Goal: Entertainment & Leisure: Consume media (video, audio)

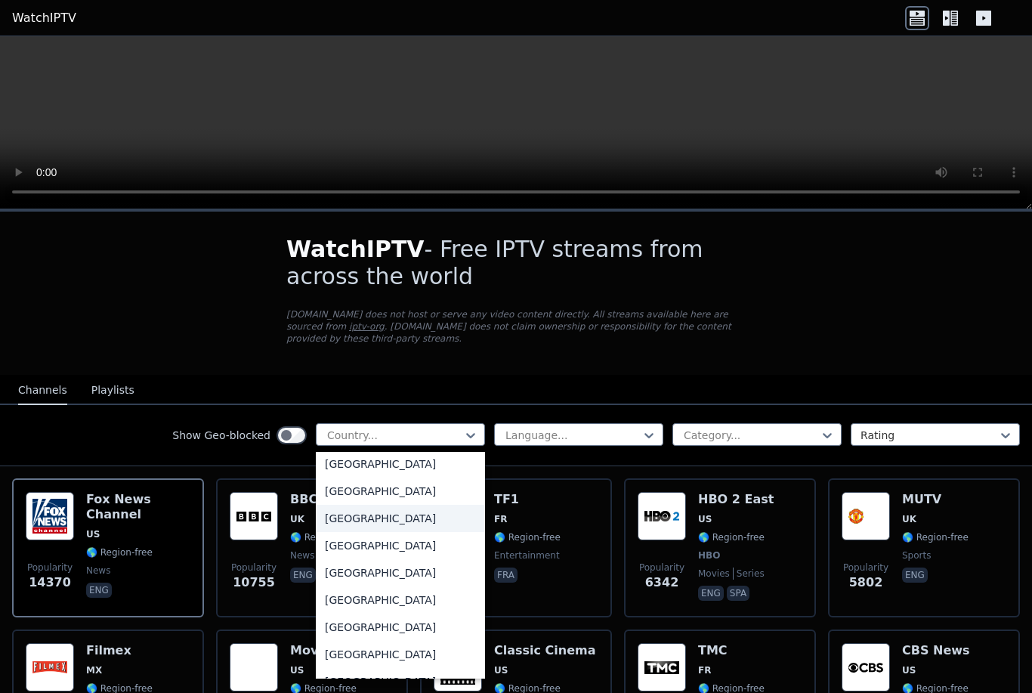
scroll to position [3745, 0]
click at [386, 520] on div "[GEOGRAPHIC_DATA]" at bounding box center [400, 517] width 169 height 27
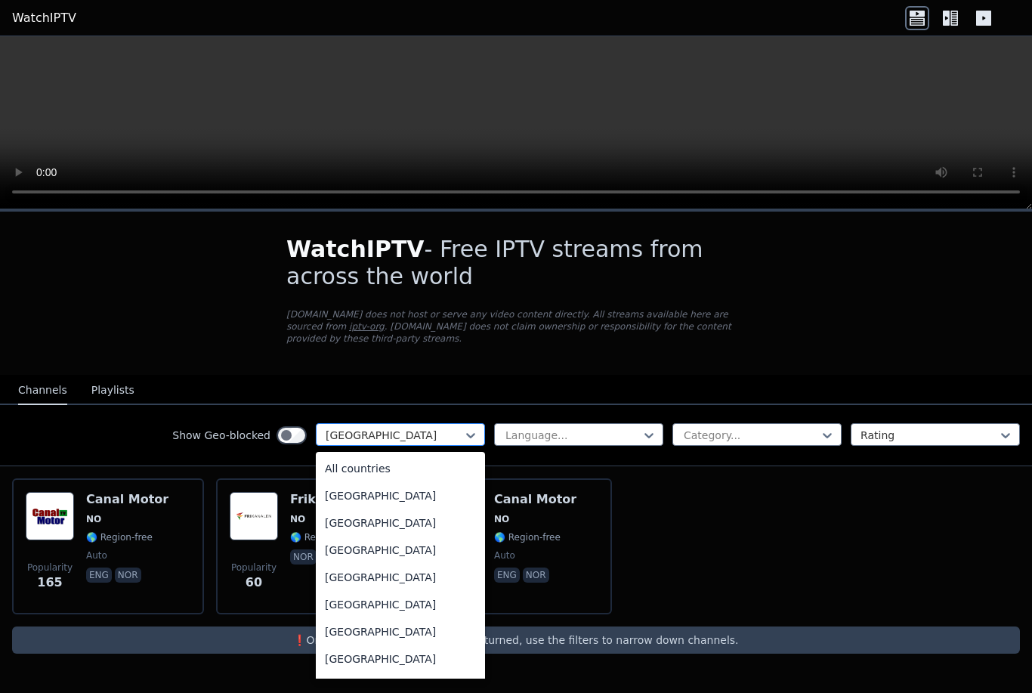
click at [433, 427] on div at bounding box center [394, 434] width 137 height 15
click at [400, 471] on div "All countries" at bounding box center [400, 468] width 169 height 27
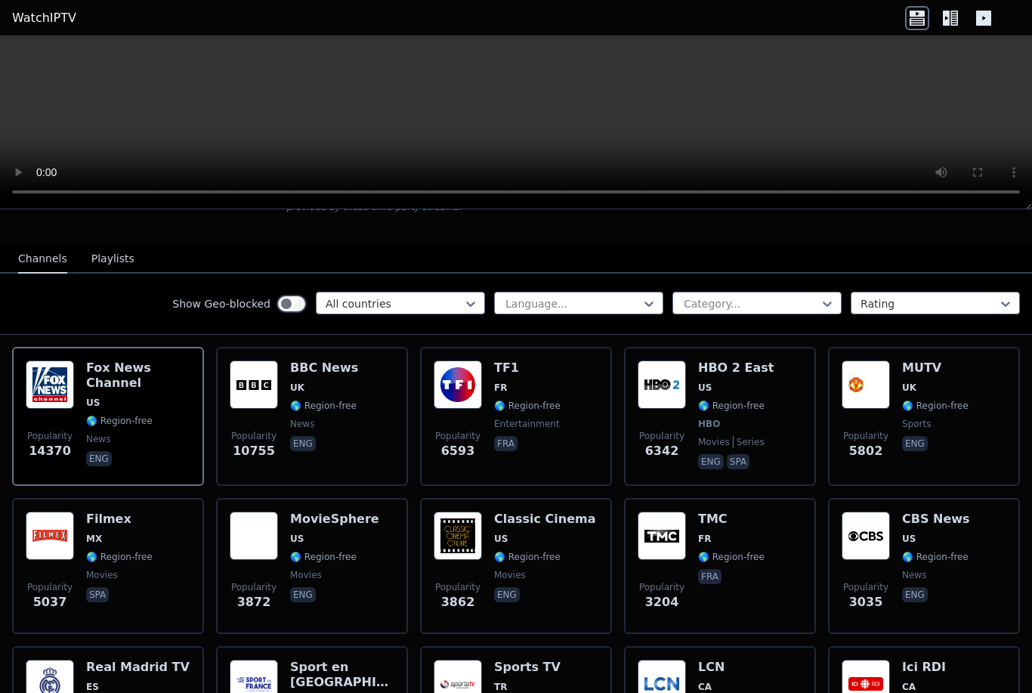
scroll to position [131, 0]
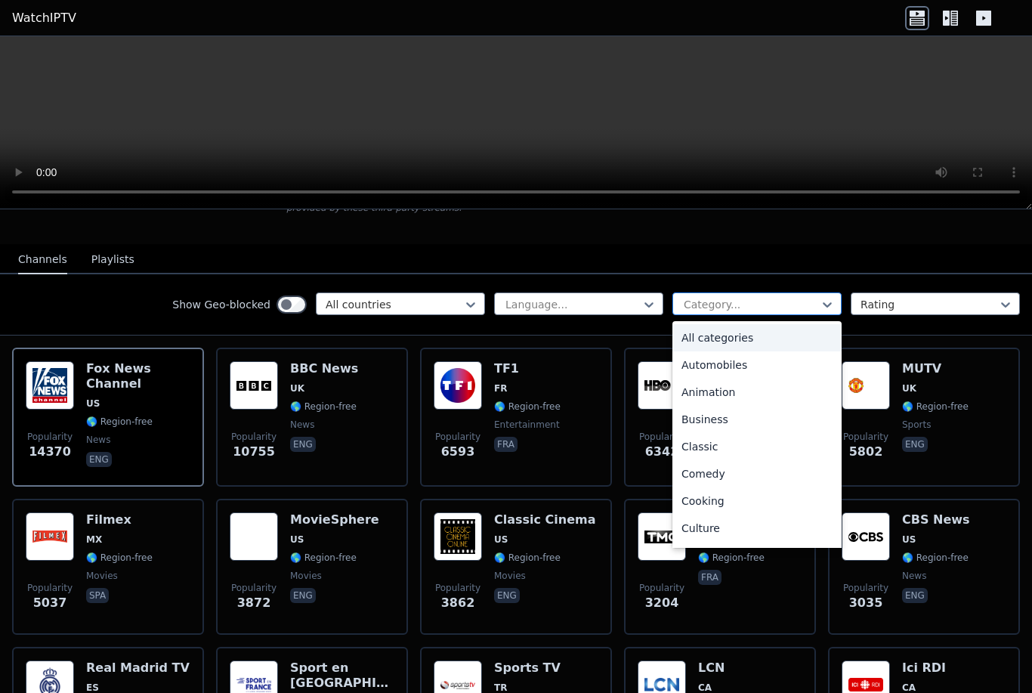
click at [785, 308] on div at bounding box center [750, 304] width 137 height 15
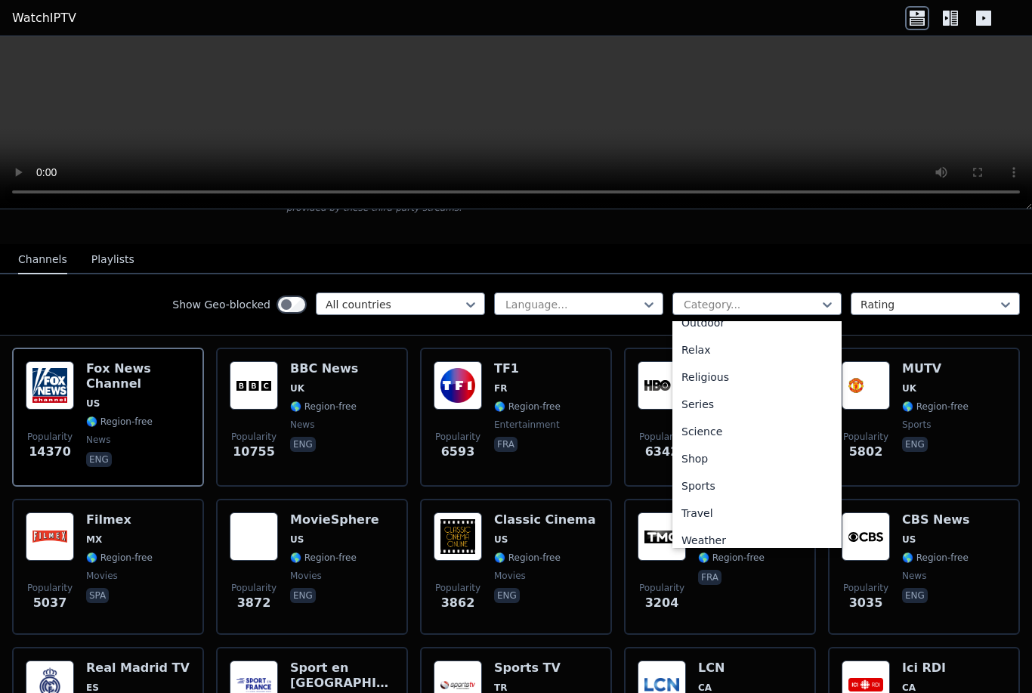
scroll to position [505, 0]
click at [724, 479] on div "Sports" at bounding box center [756, 484] width 169 height 27
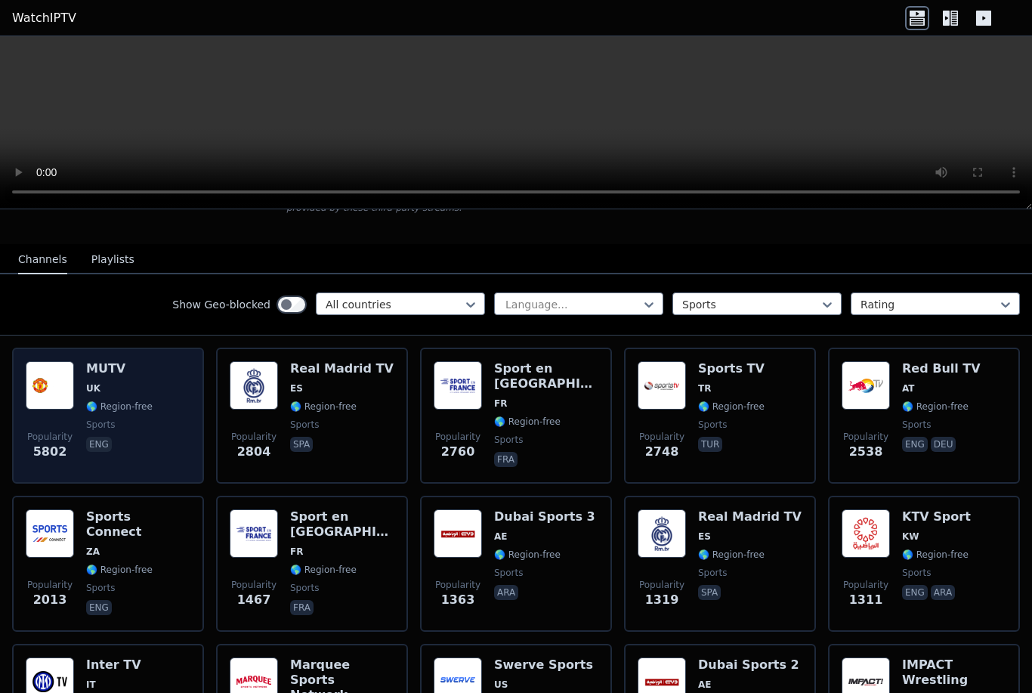
click at [140, 373] on h6 "MUTV" at bounding box center [119, 368] width 66 height 15
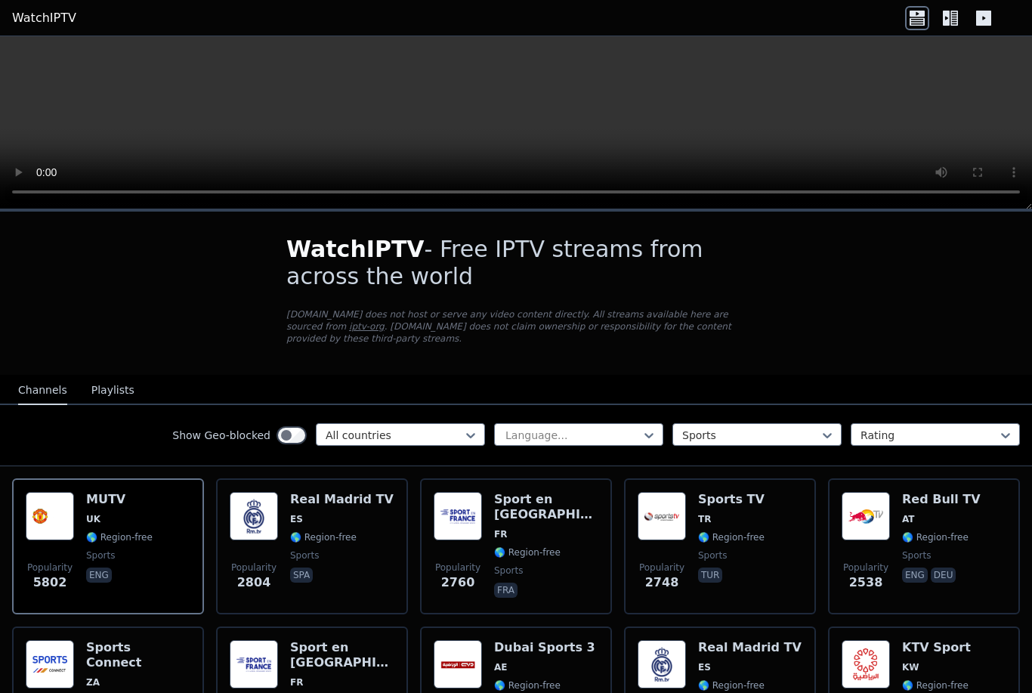
click at [509, 118] on video at bounding box center [516, 122] width 1032 height 173
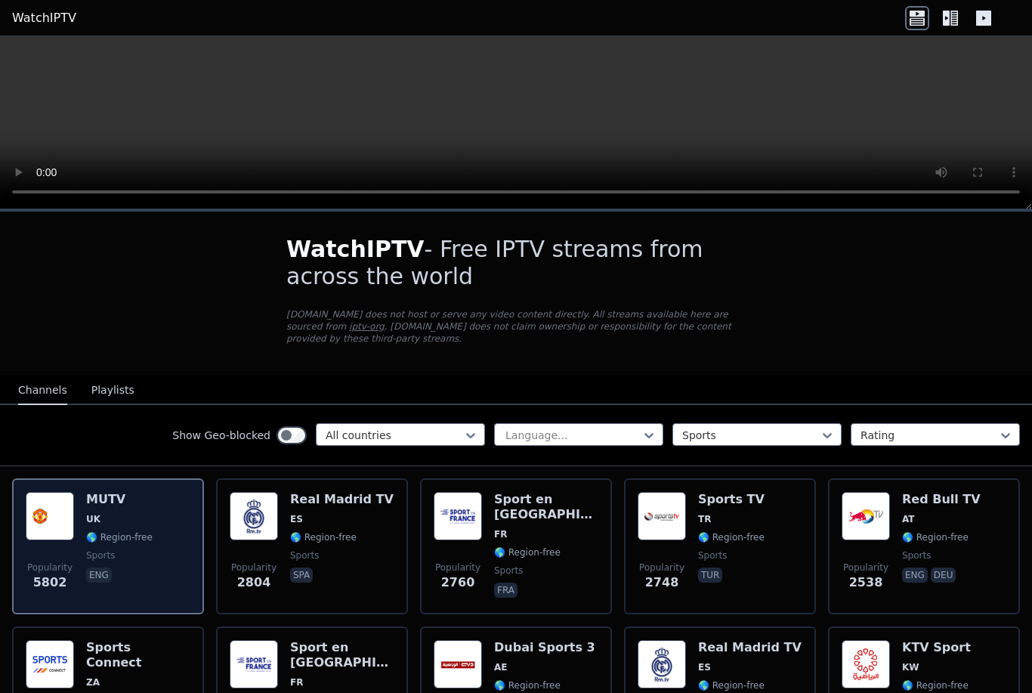
click at [98, 582] on p "eng" at bounding box center [99, 574] width 26 height 15
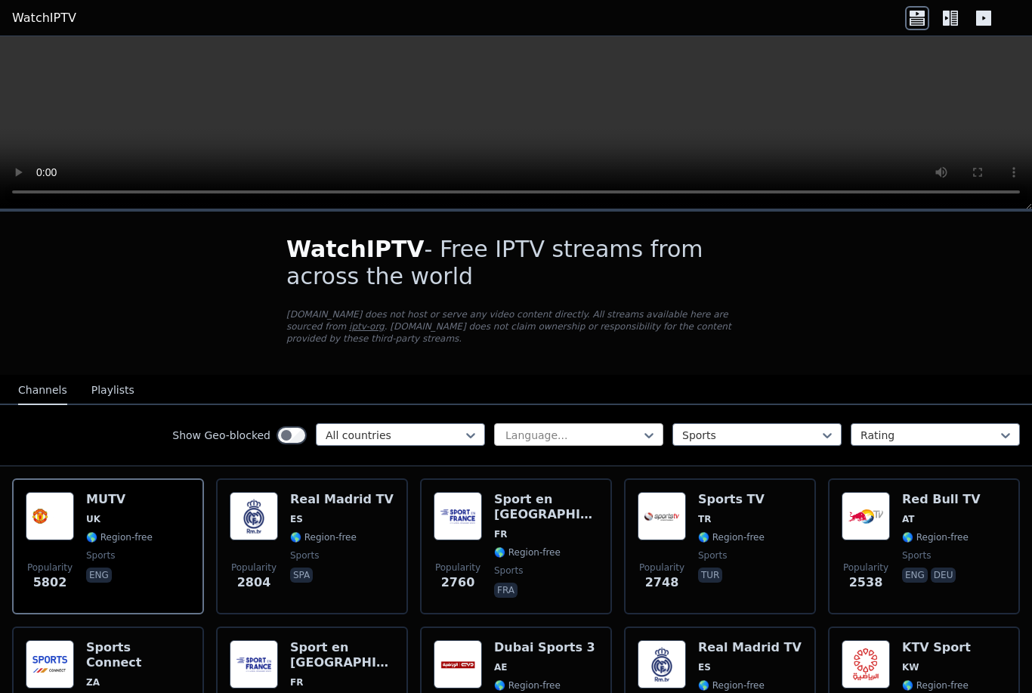
click at [606, 437] on div at bounding box center [572, 434] width 137 height 15
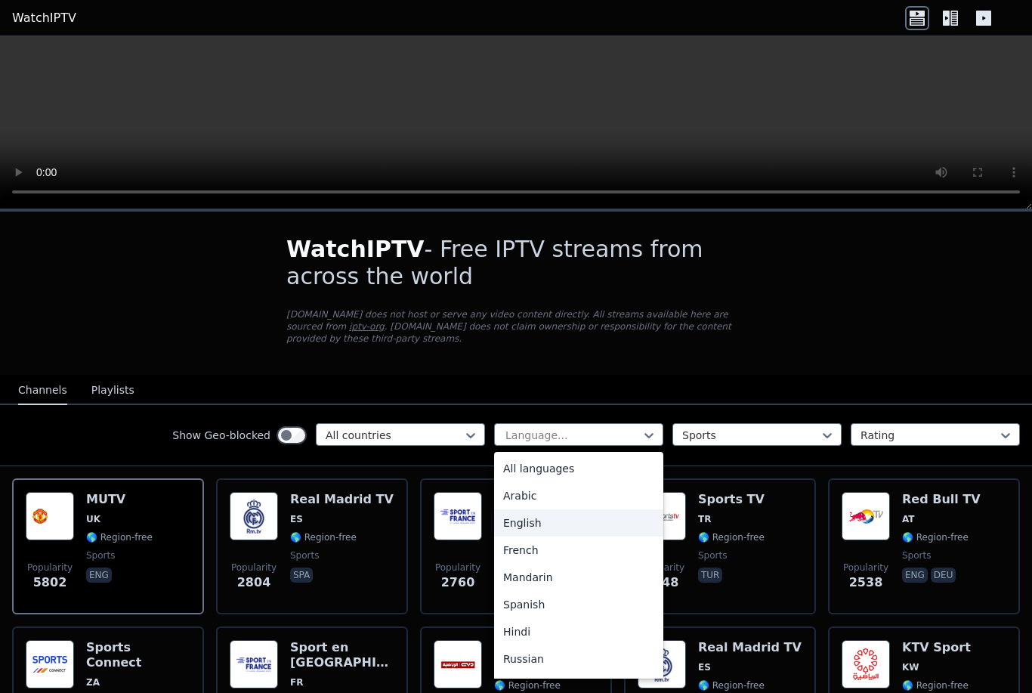
click at [575, 529] on div "English" at bounding box center [578, 522] width 169 height 27
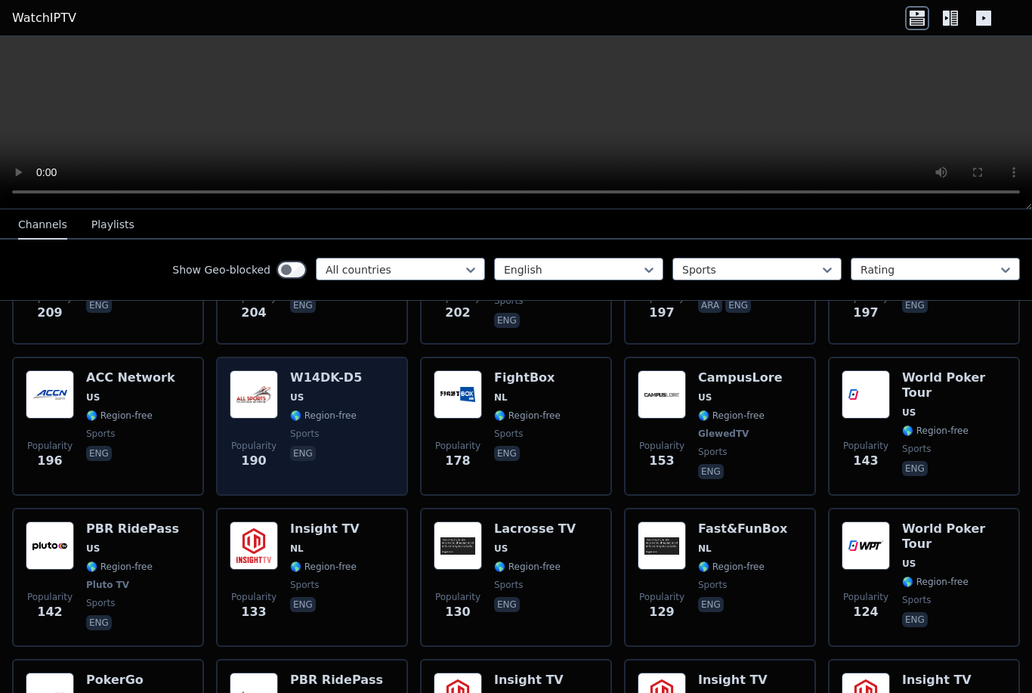
scroll to position [1041, 0]
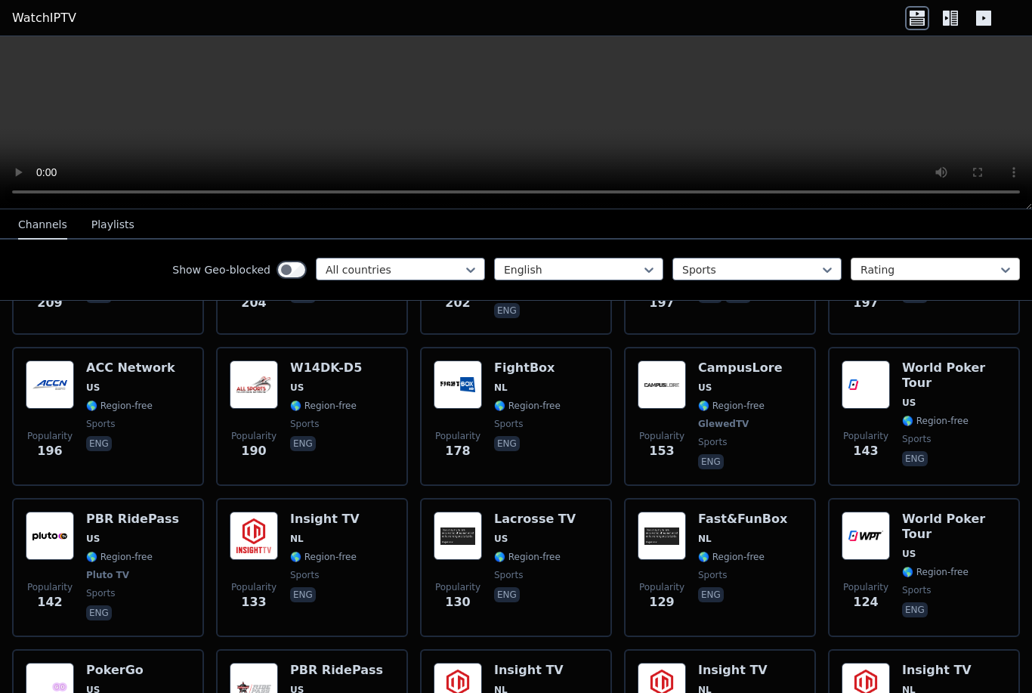
click at [897, 272] on div at bounding box center [928, 269] width 137 height 15
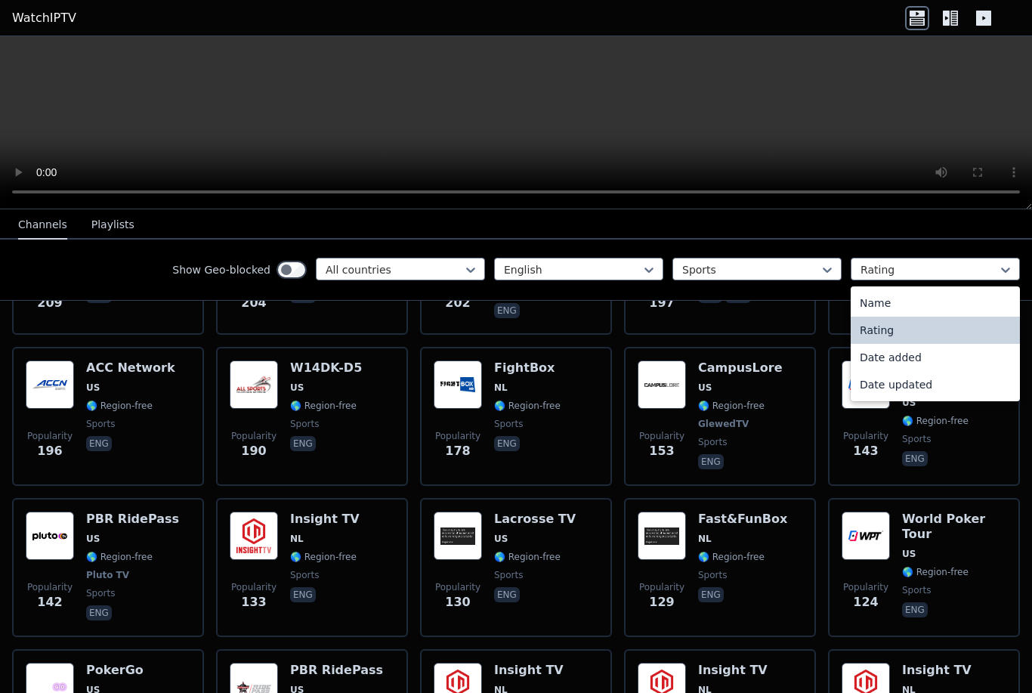
click at [906, 330] on div "Rating" at bounding box center [934, 329] width 169 height 27
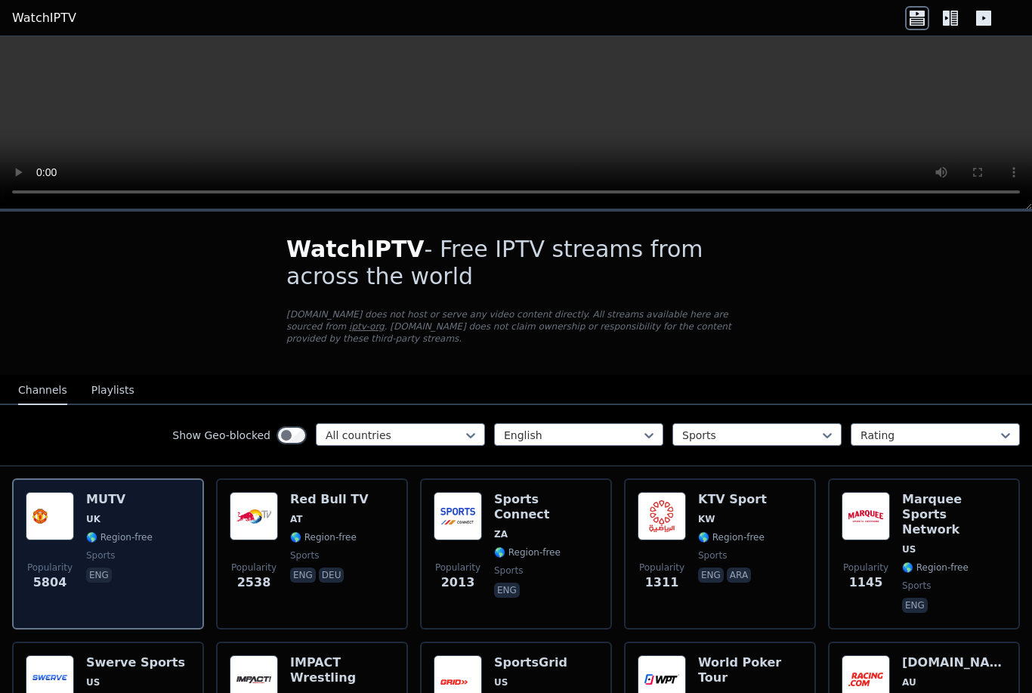
click at [84, 553] on div "Popularity 5804 MUTV [GEOGRAPHIC_DATA] 🌎 Region-free sports eng" at bounding box center [108, 554] width 165 height 124
click at [44, 557] on span "Popularity 5804" at bounding box center [50, 576] width 48 height 48
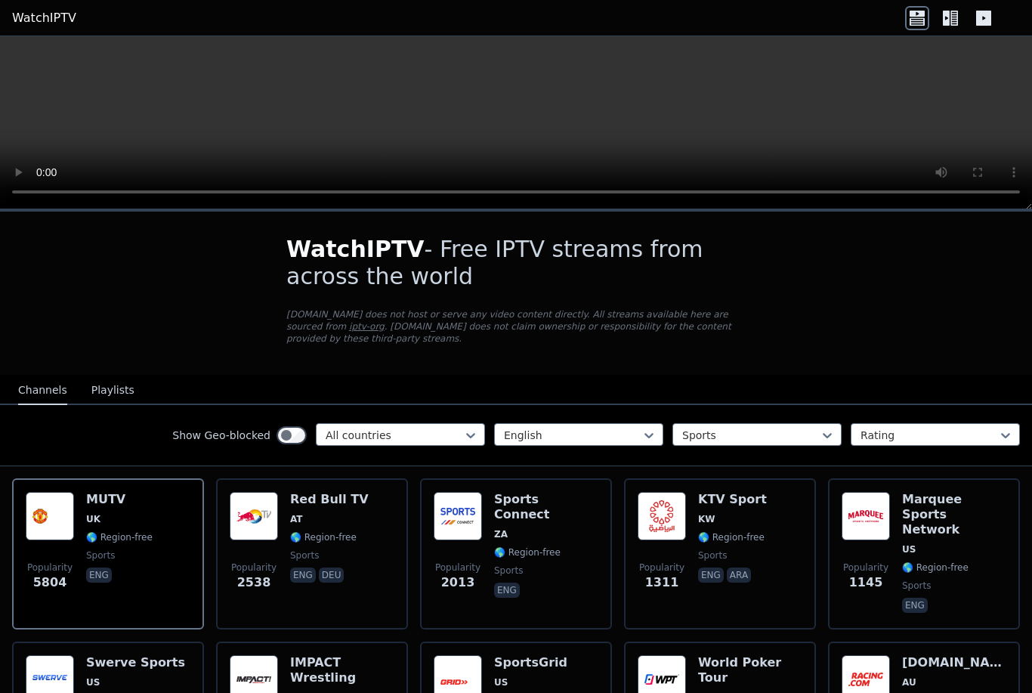
click at [108, 387] on button "Playlists" at bounding box center [112, 390] width 43 height 29
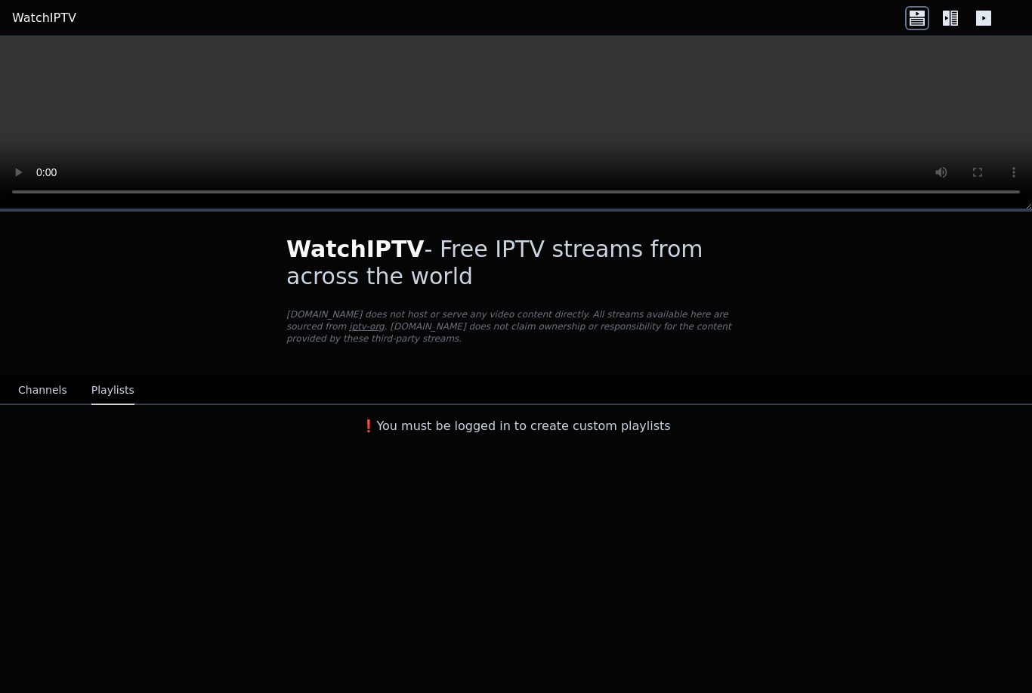
click at [55, 391] on button "Channels" at bounding box center [42, 390] width 49 height 29
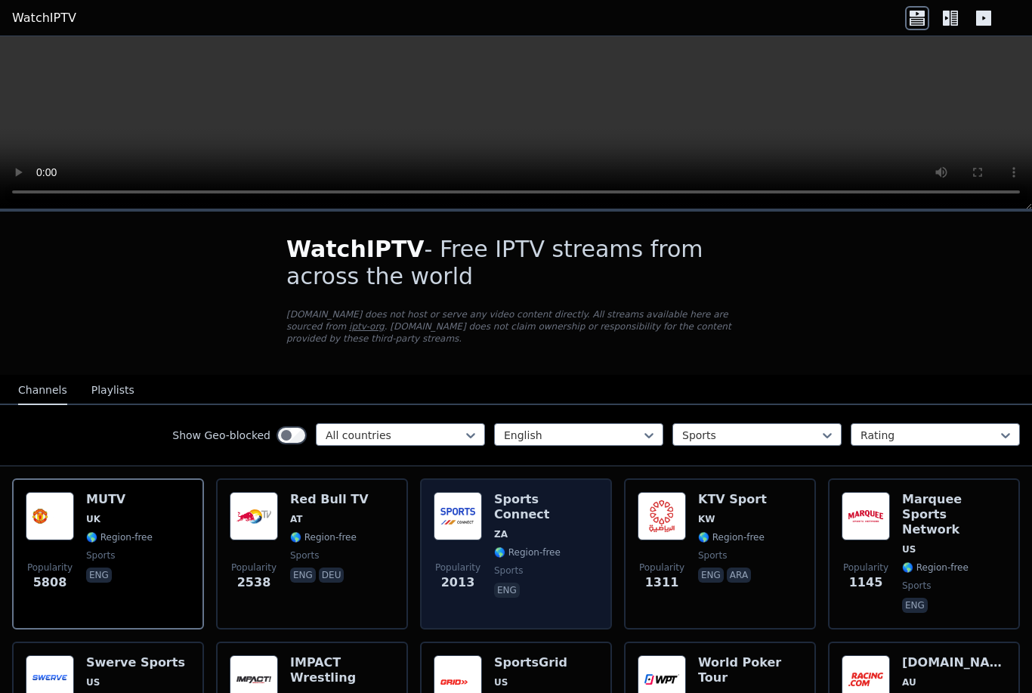
click at [530, 528] on span "ZA" at bounding box center [546, 534] width 104 height 12
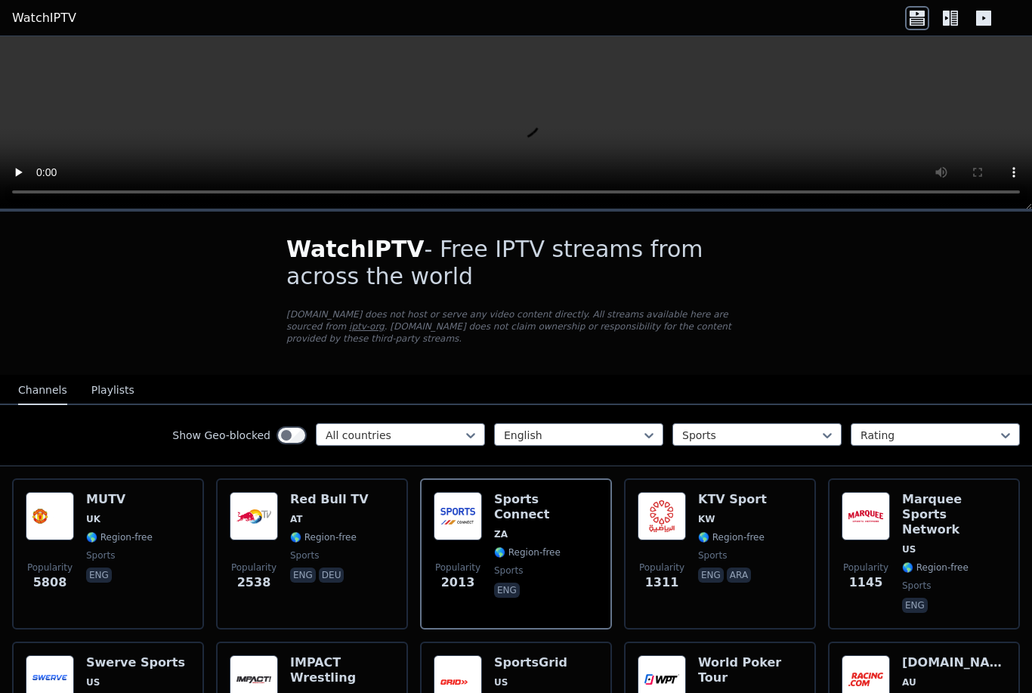
click at [517, 122] on video at bounding box center [516, 122] width 1032 height 173
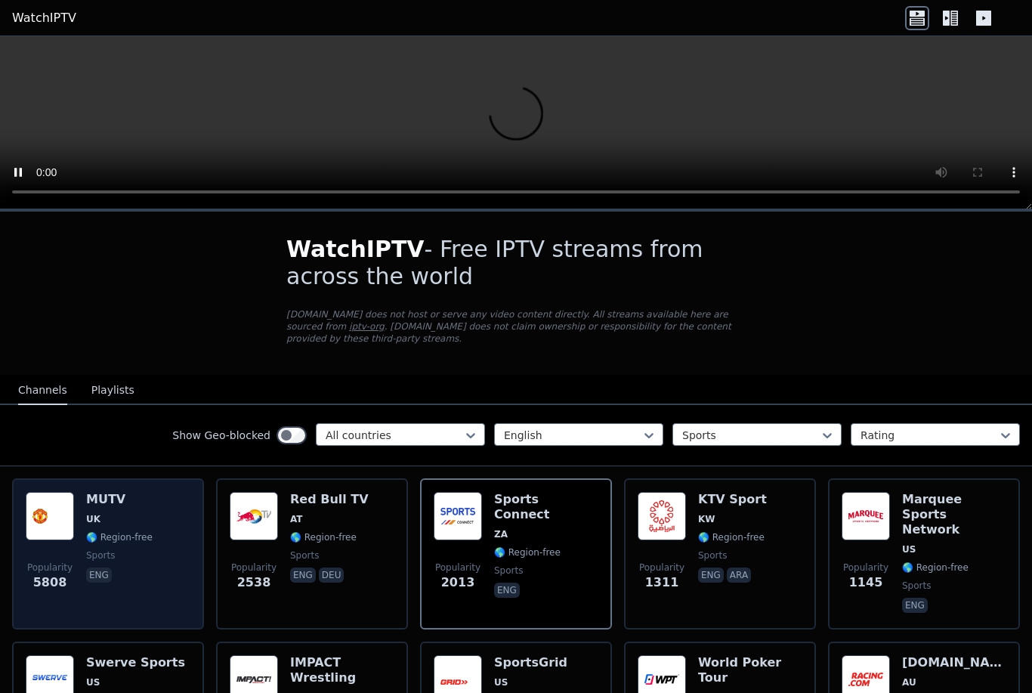
click at [126, 560] on span "sports" at bounding box center [119, 555] width 66 height 12
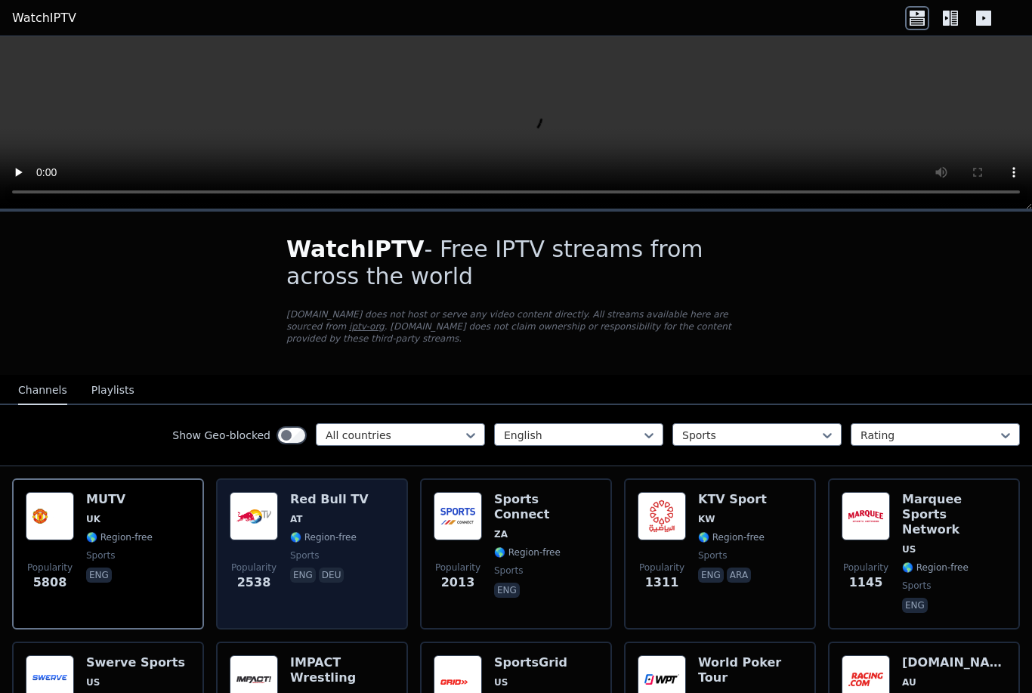
click at [337, 505] on h6 "Red Bull TV" at bounding box center [329, 499] width 79 height 15
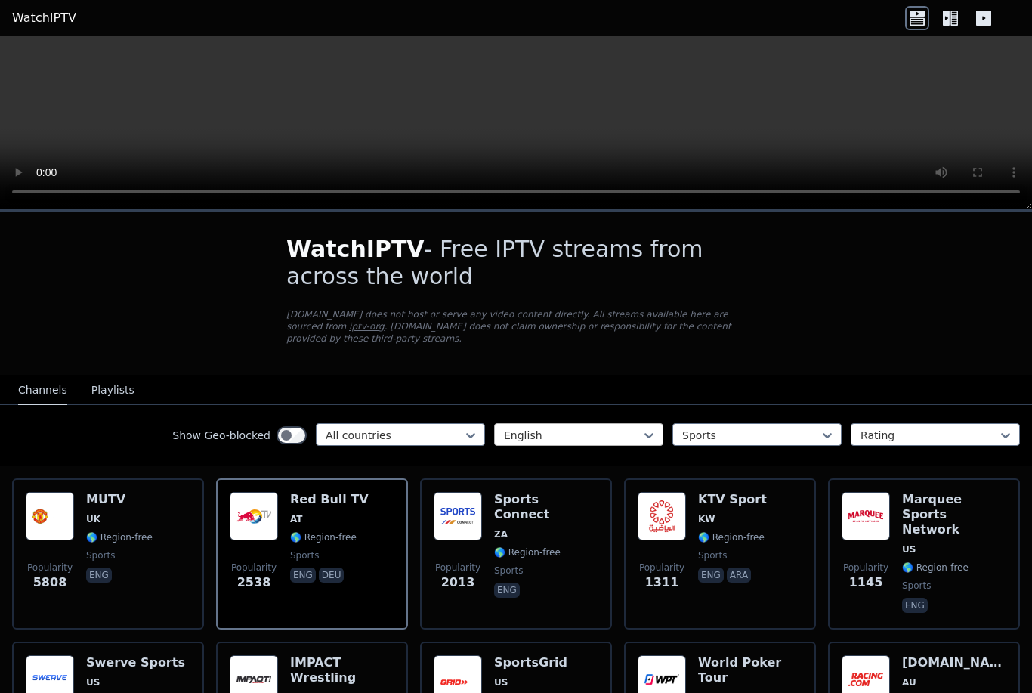
click at [550, 430] on div at bounding box center [572, 434] width 137 height 15
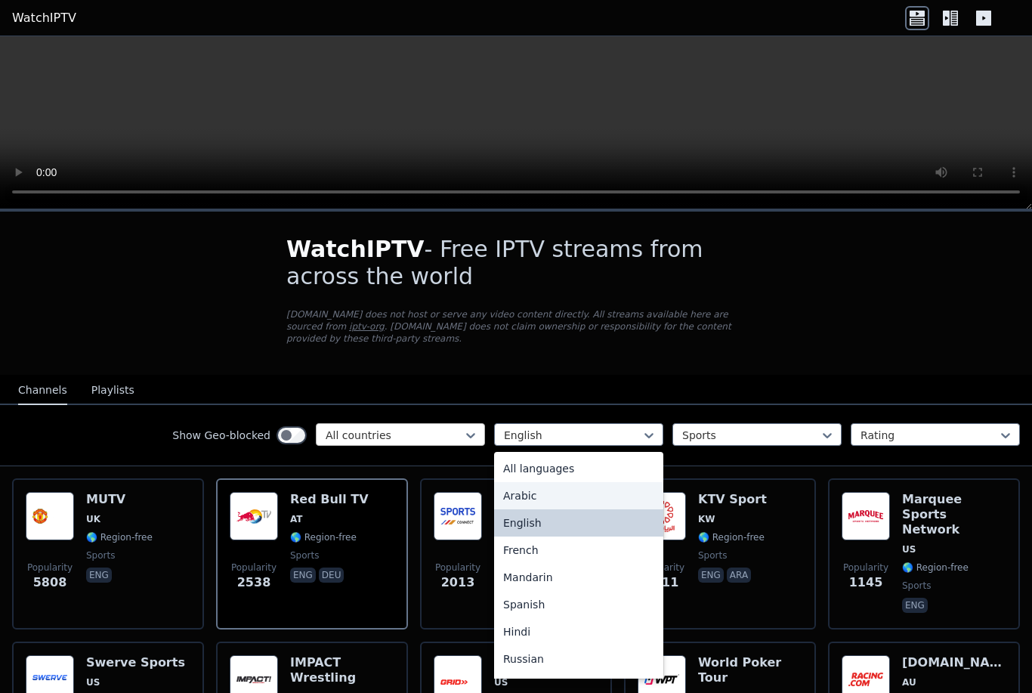
click at [422, 432] on div at bounding box center [394, 434] width 137 height 15
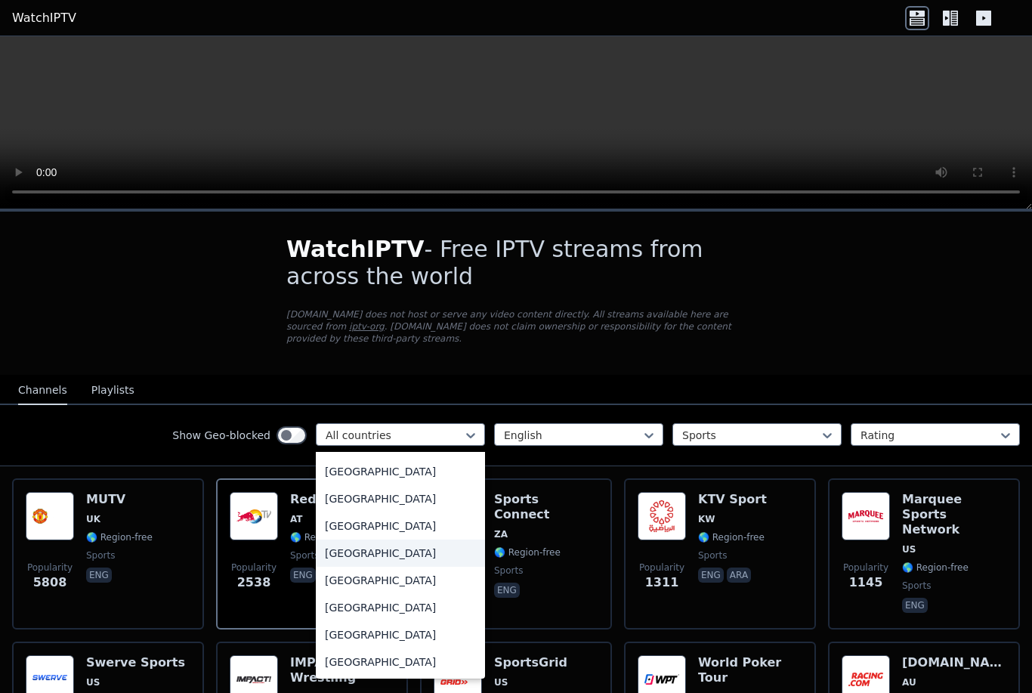
scroll to position [5217, 0]
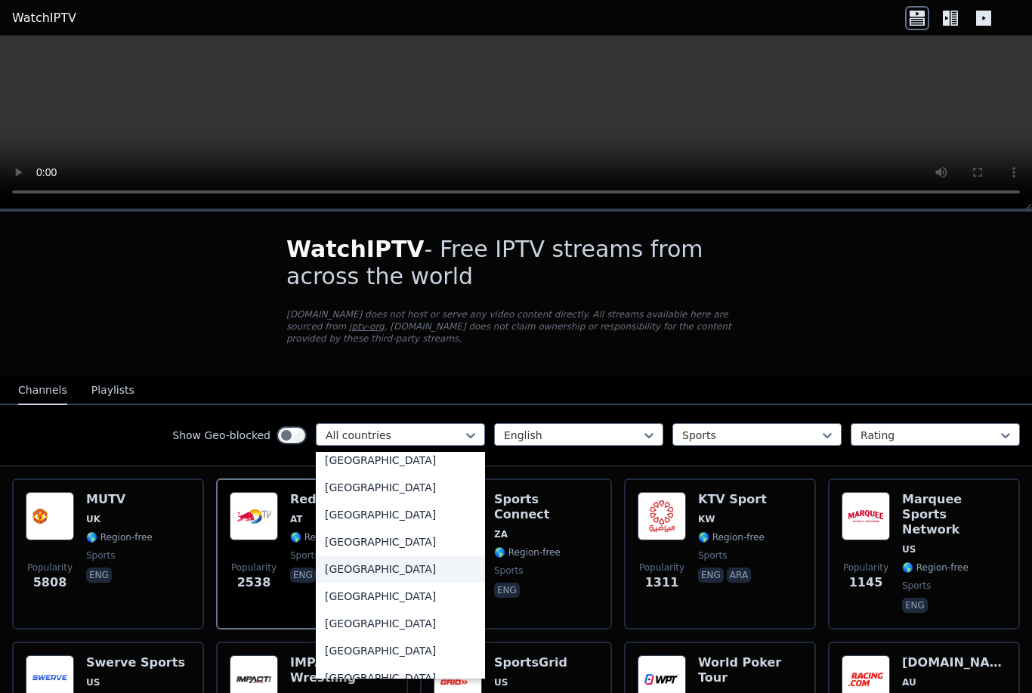
click at [397, 570] on div "[GEOGRAPHIC_DATA]" at bounding box center [400, 568] width 169 height 27
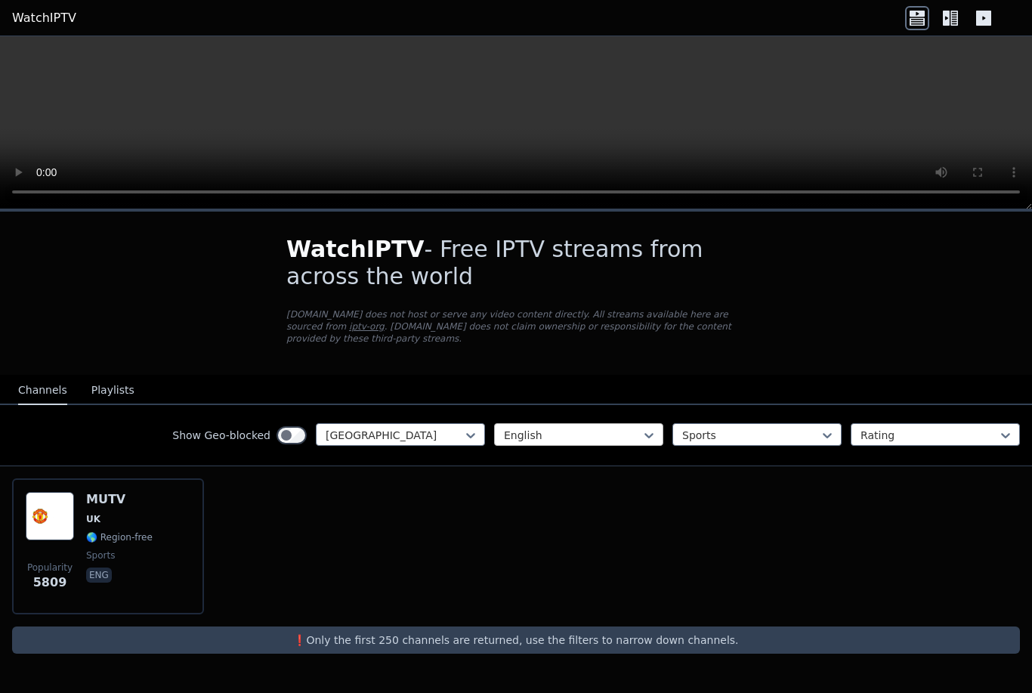
click at [600, 436] on div at bounding box center [572, 434] width 137 height 15
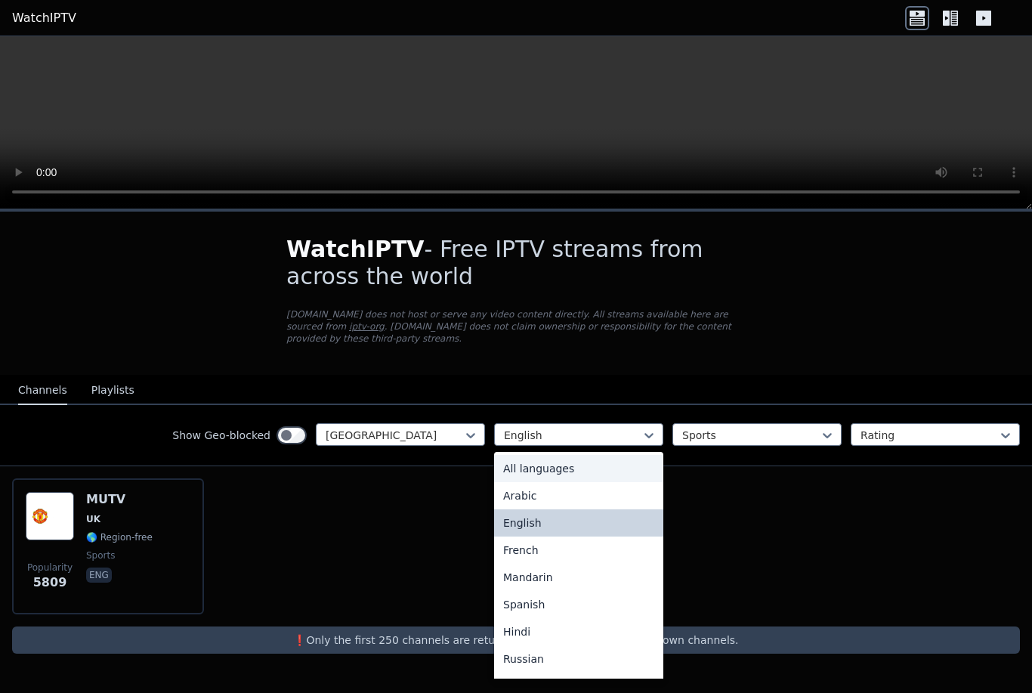
click at [548, 464] on div "All languages" at bounding box center [578, 468] width 169 height 27
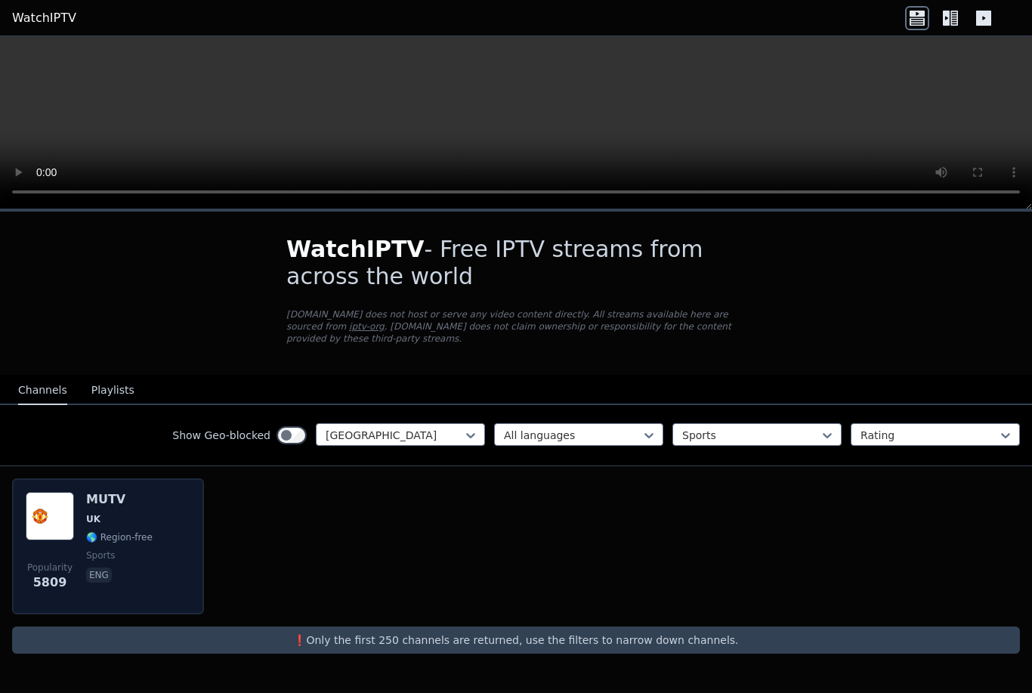
click at [111, 536] on span "🌎 Region-free" at bounding box center [119, 537] width 66 height 12
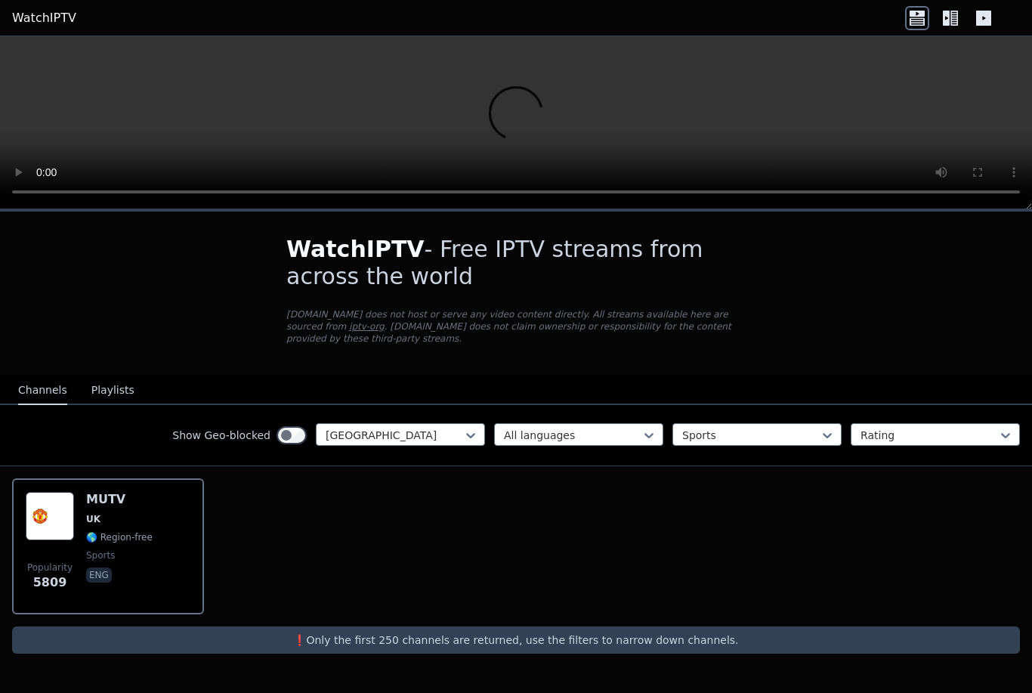
click at [508, 131] on video at bounding box center [516, 122] width 1032 height 173
